Goal: Task Accomplishment & Management: Use online tool/utility

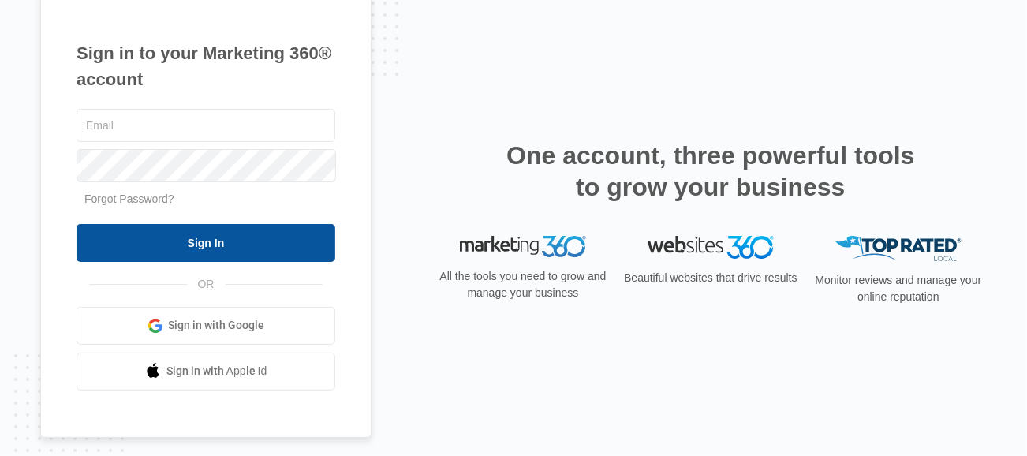
type input "[PERSON_NAME][EMAIL_ADDRESS][DOMAIN_NAME]"
click at [263, 248] on input "Sign In" at bounding box center [205, 243] width 259 height 38
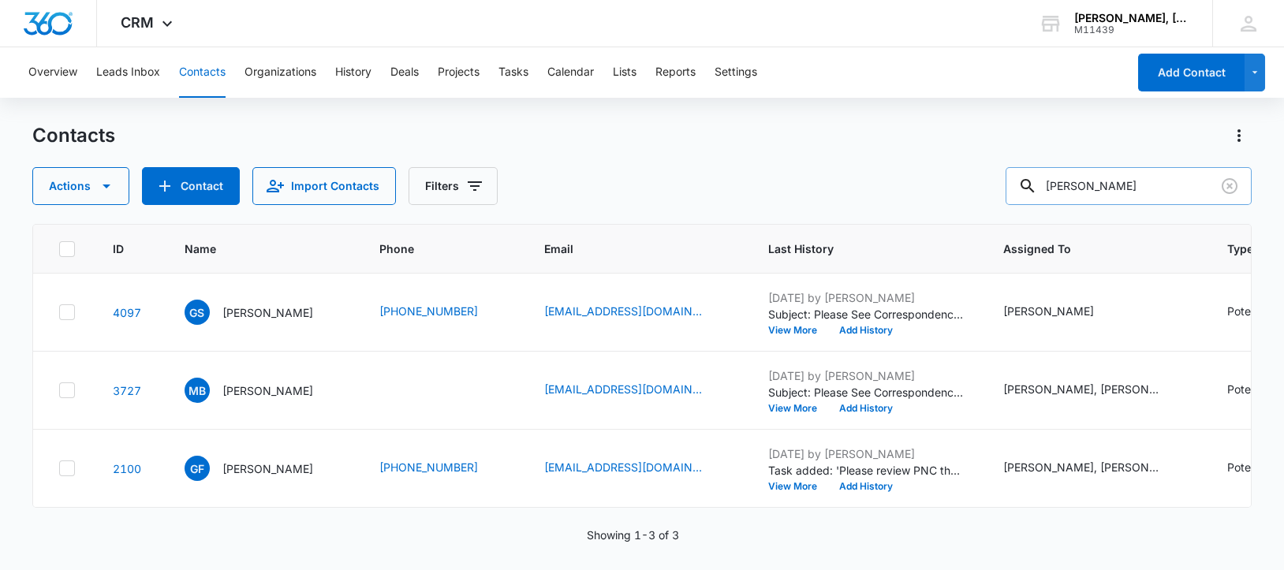
drag, startPoint x: 1065, startPoint y: 185, endPoint x: 1180, endPoint y: 185, distance: 115.1
click at [1180, 185] on input "[PERSON_NAME]" at bounding box center [1128, 186] width 246 height 38
paste input "[PERSON_NAME]"
type input "[PERSON_NAME]"
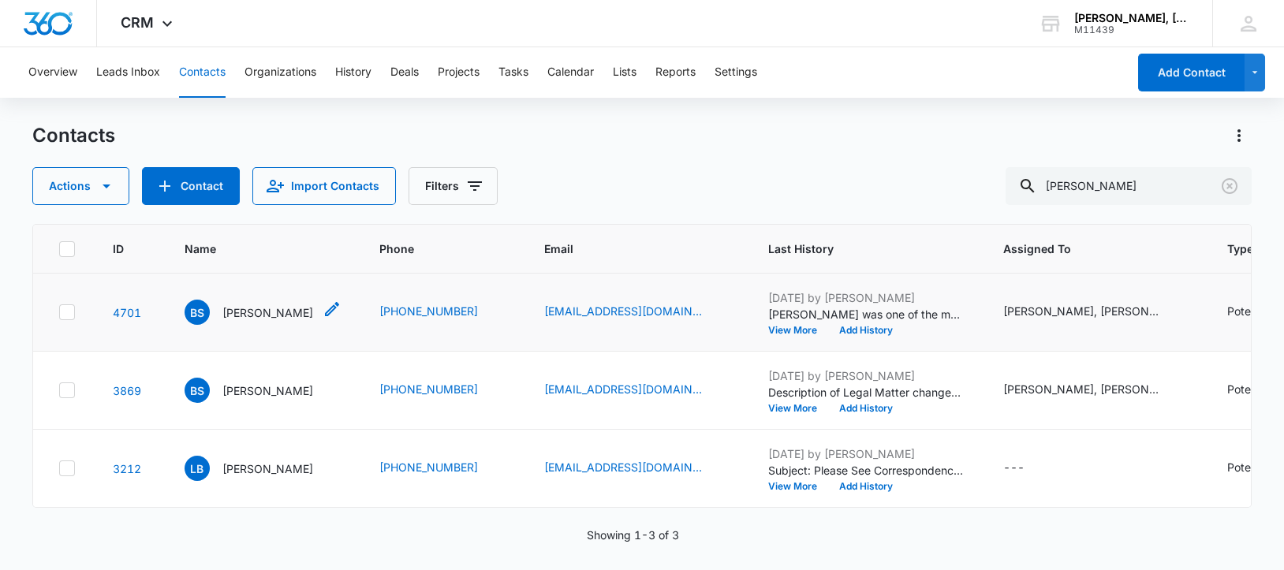
click at [253, 321] on p "[PERSON_NAME]" at bounding box center [267, 312] width 91 height 17
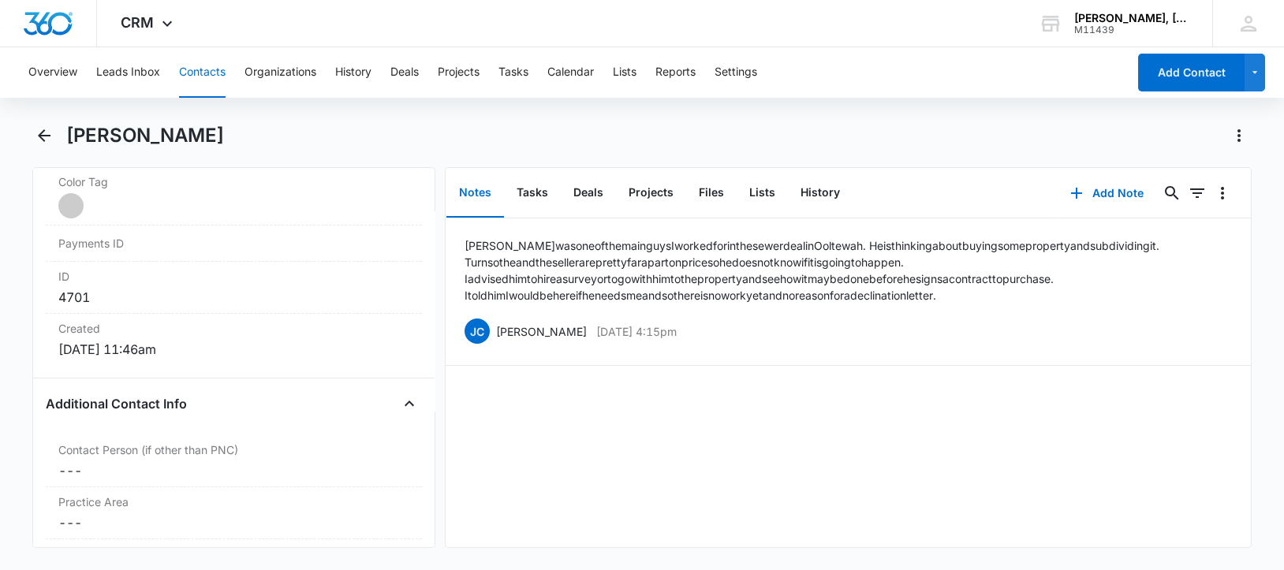
scroll to position [886, 0]
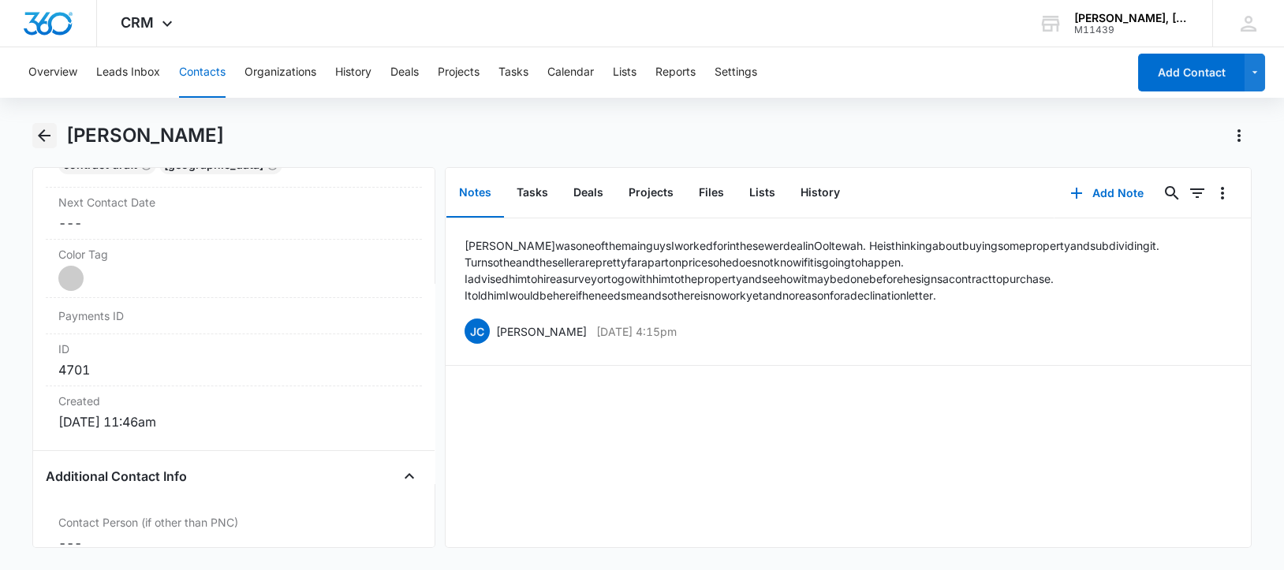
click at [43, 134] on icon "Back" at bounding box center [44, 135] width 19 height 19
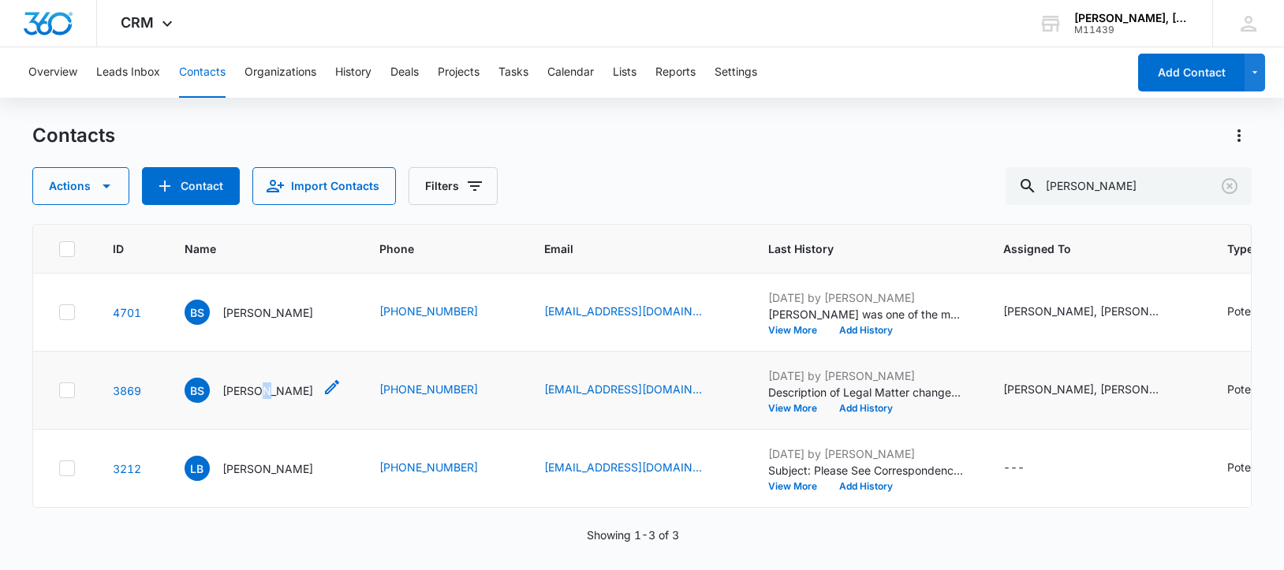
click at [255, 399] on p "[PERSON_NAME]" at bounding box center [267, 390] width 91 height 17
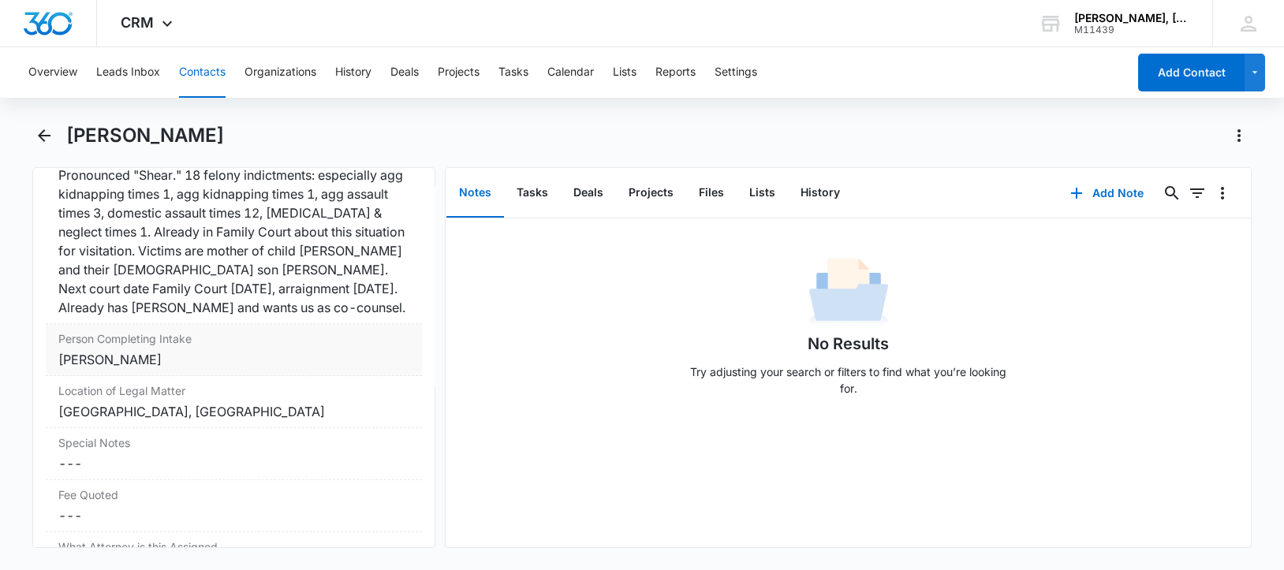
scroll to position [1398, 0]
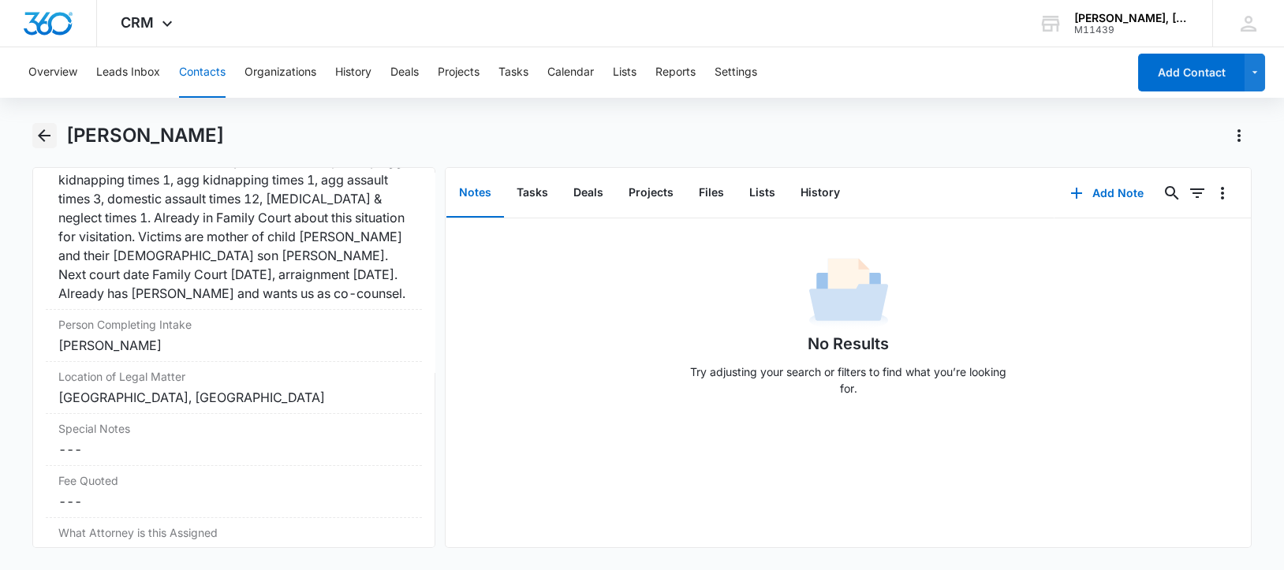
click at [42, 130] on icon "Back" at bounding box center [44, 135] width 19 height 19
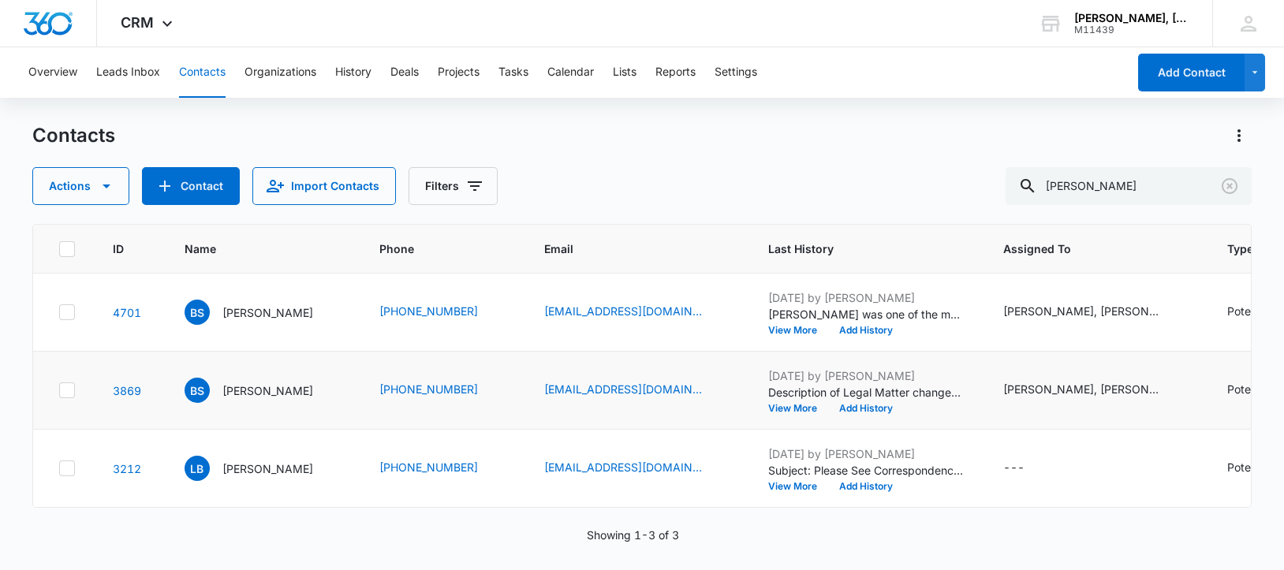
scroll to position [85, 0]
click at [259, 460] on p "[PERSON_NAME]" at bounding box center [267, 468] width 91 height 17
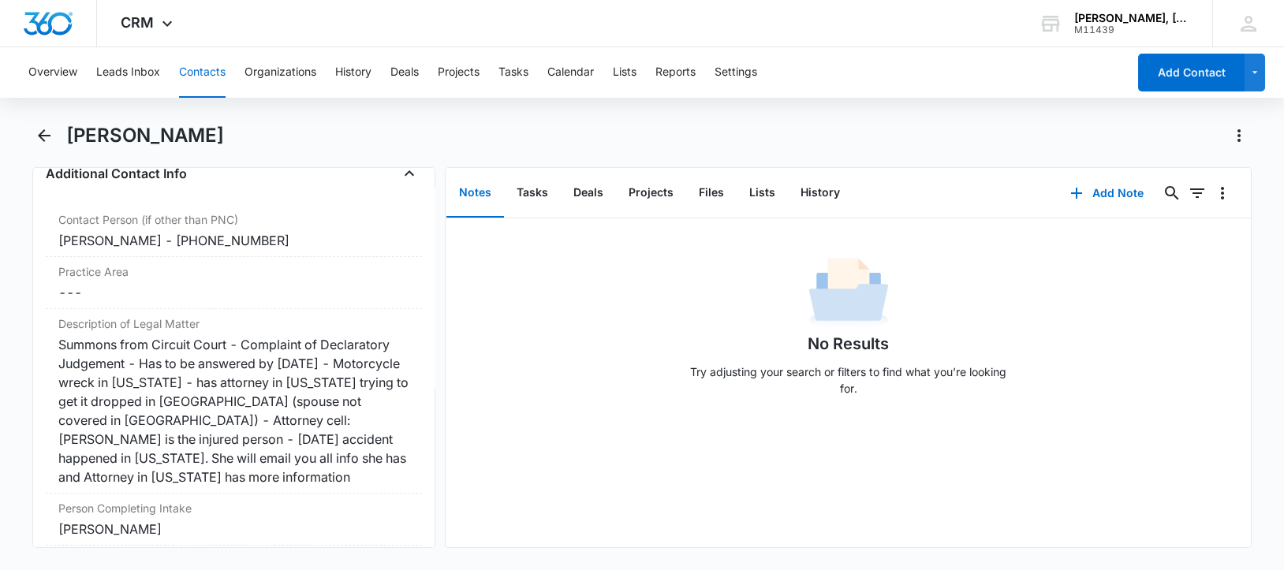
scroll to position [1281, 0]
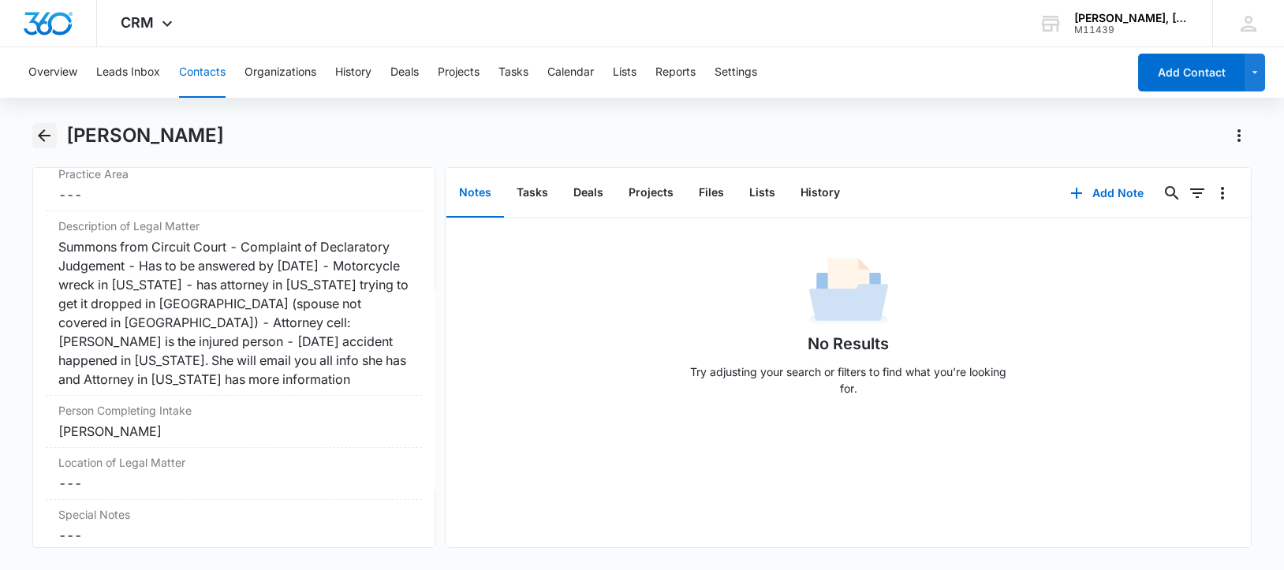
click at [47, 131] on icon "Back" at bounding box center [44, 135] width 19 height 19
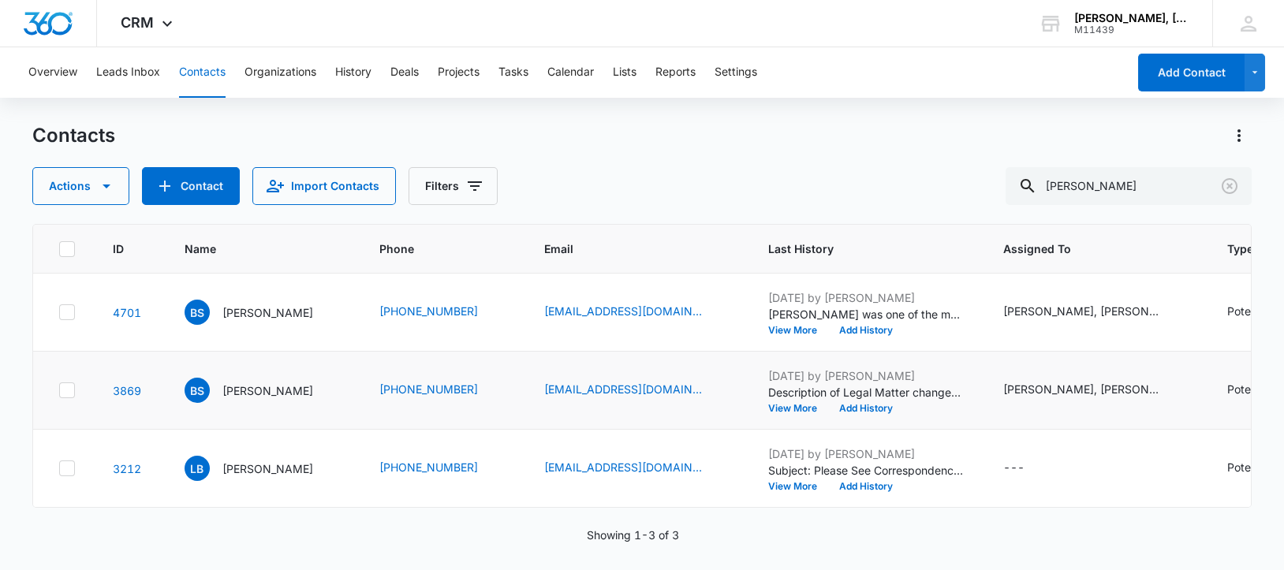
scroll to position [85, 0]
click at [267, 382] on p "[PERSON_NAME]" at bounding box center [267, 390] width 91 height 17
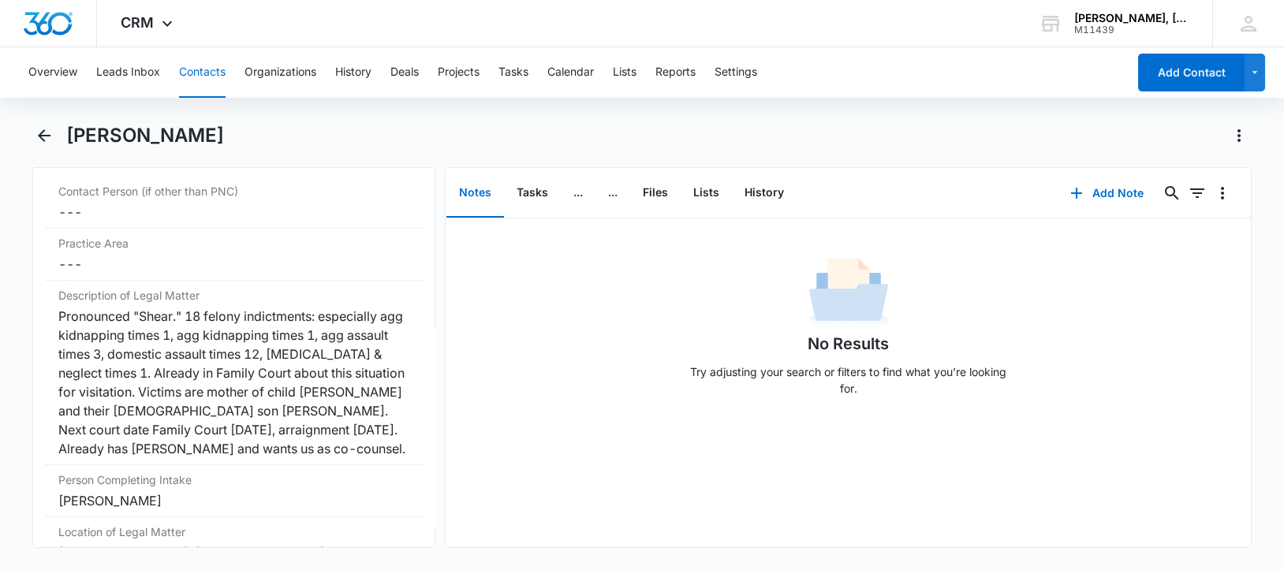
scroll to position [1281, 0]
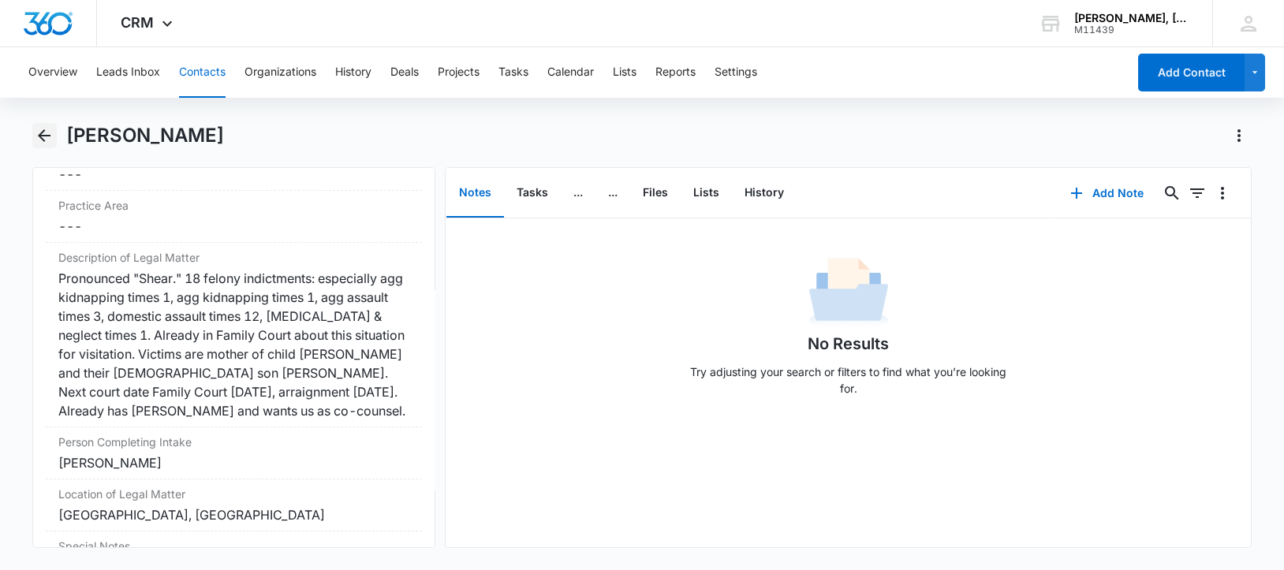
click at [44, 138] on icon "Back" at bounding box center [44, 135] width 19 height 19
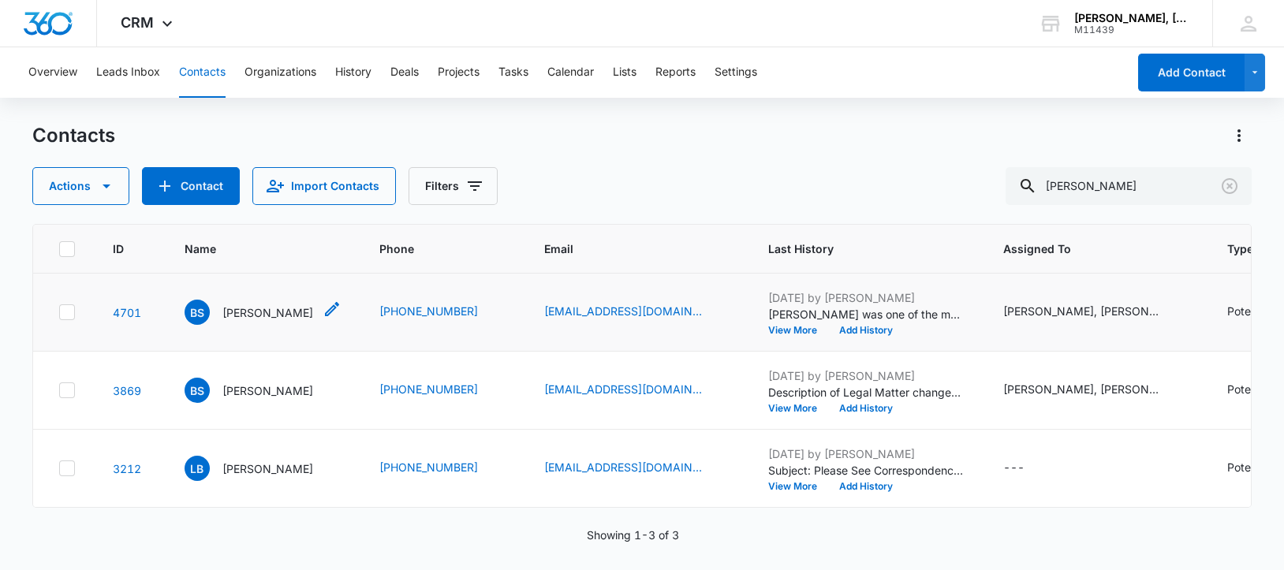
click at [258, 321] on p "[PERSON_NAME]" at bounding box center [267, 312] width 91 height 17
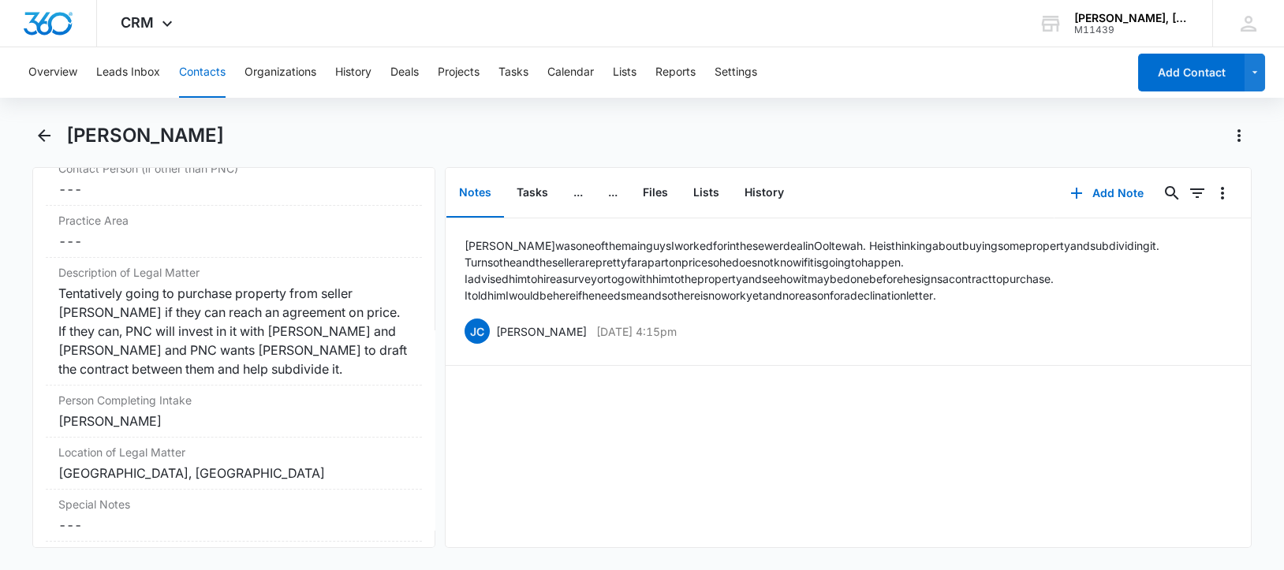
scroll to position [1281, 0]
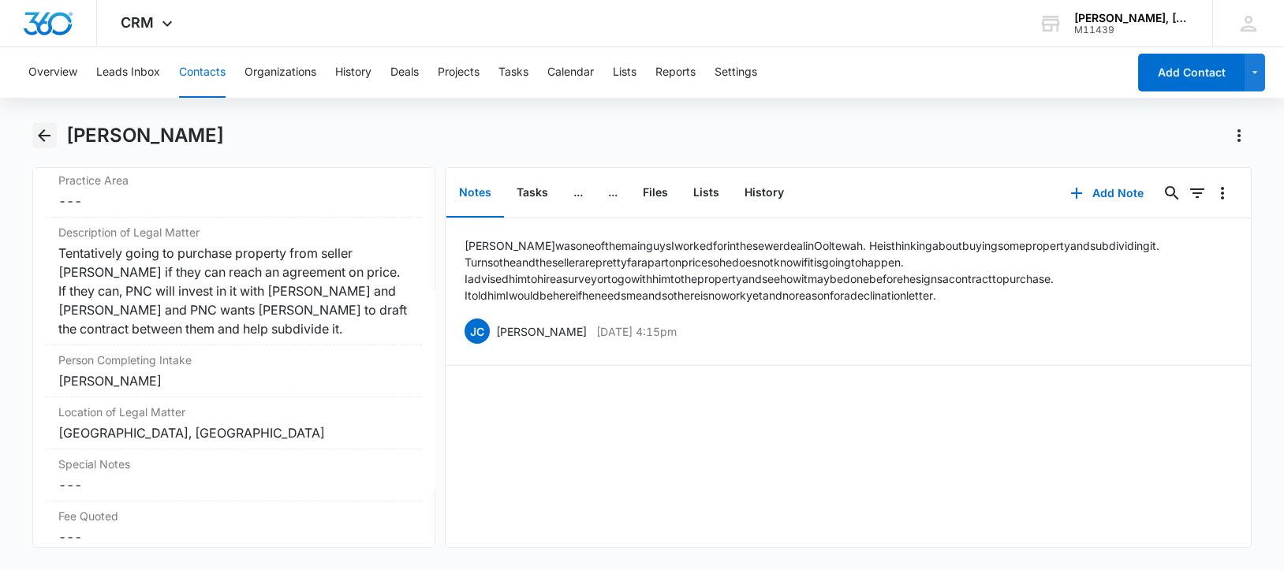
click at [41, 131] on icon "Back" at bounding box center [44, 135] width 19 height 19
